Goal: Task Accomplishment & Management: Manage account settings

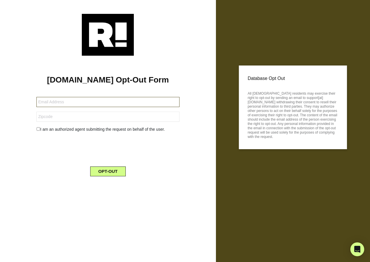
type input "[EMAIL_ADDRESS][DOMAIN_NAME]"
type input "92707"
type input "pm.cre8ng@gmail.com"
type input "97405"
